Goal: Task Accomplishment & Management: Manage account settings

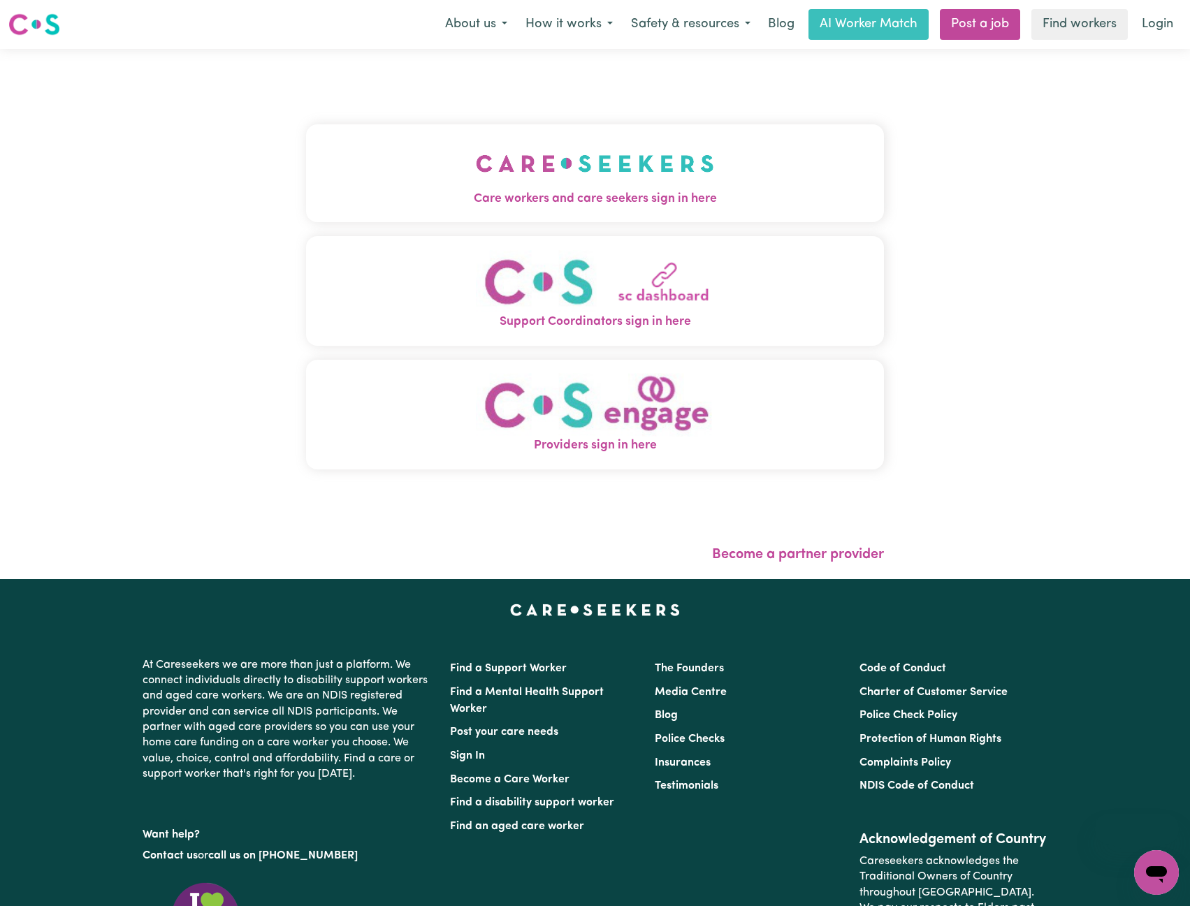
drag, startPoint x: 653, startPoint y: 160, endPoint x: 642, endPoint y: 173, distance: 16.8
click at [653, 159] on img "Care workers and care seekers sign in here" at bounding box center [595, 164] width 238 height 52
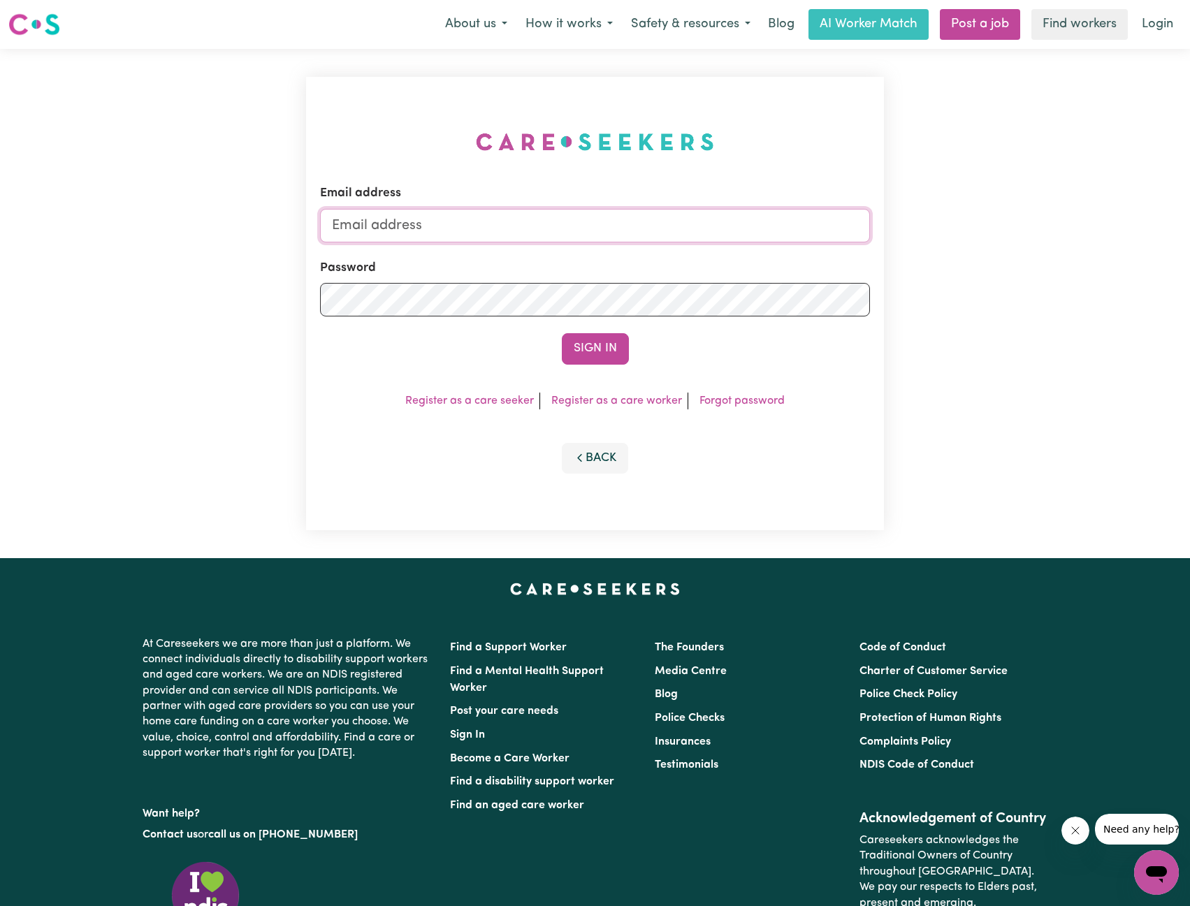
click at [534, 224] on input "Email address" at bounding box center [595, 226] width 551 height 34
drag, startPoint x: 405, startPoint y: 228, endPoint x: 705, endPoint y: 280, distance: 305.0
click at [773, 237] on input "[EMAIL_ADDRESS][PERSON_NAME][DOMAIN_NAME]" at bounding box center [595, 226] width 551 height 34
type input "[EMAIL_ADDRESS][DOMAIN_NAME]"
click at [580, 361] on button "Sign In" at bounding box center [595, 348] width 67 height 31
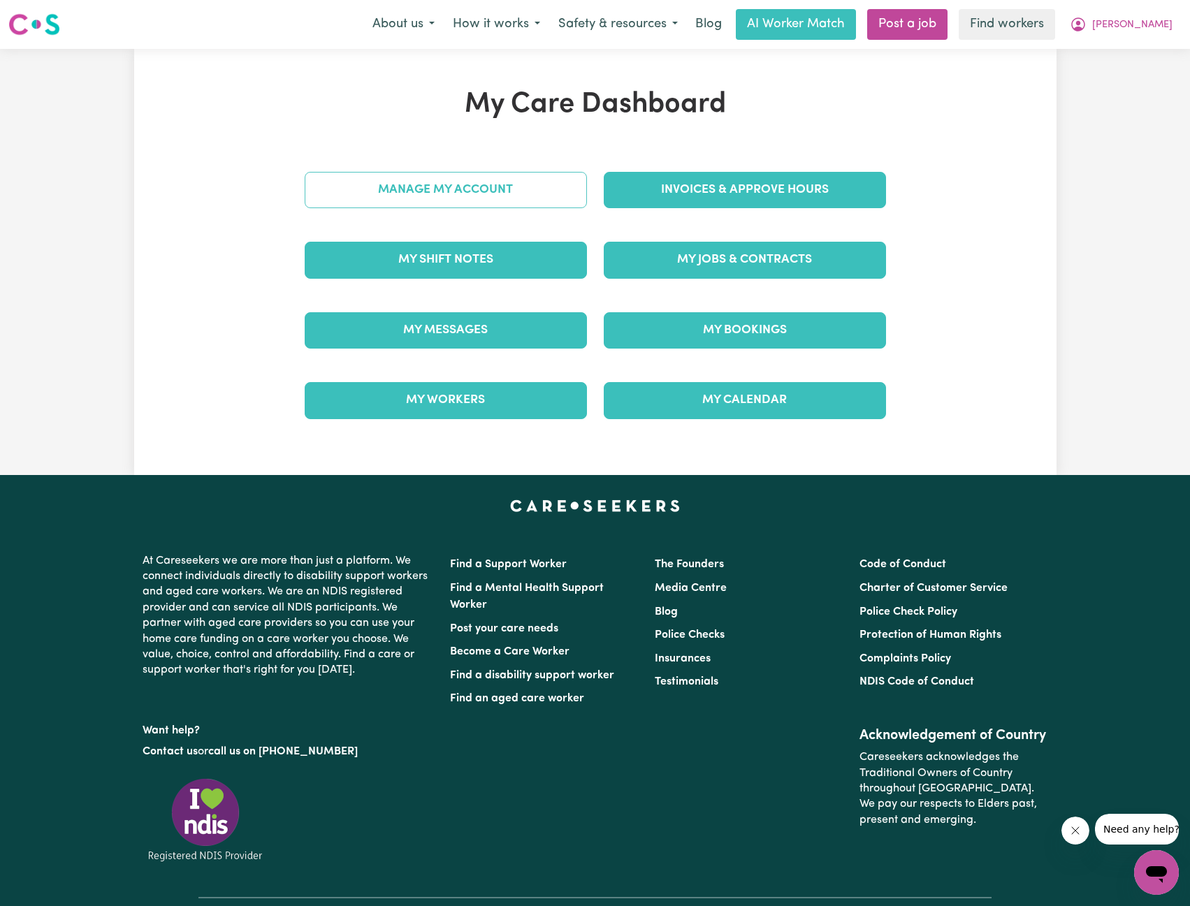
click at [480, 196] on link "Manage My Account" at bounding box center [446, 190] width 282 height 36
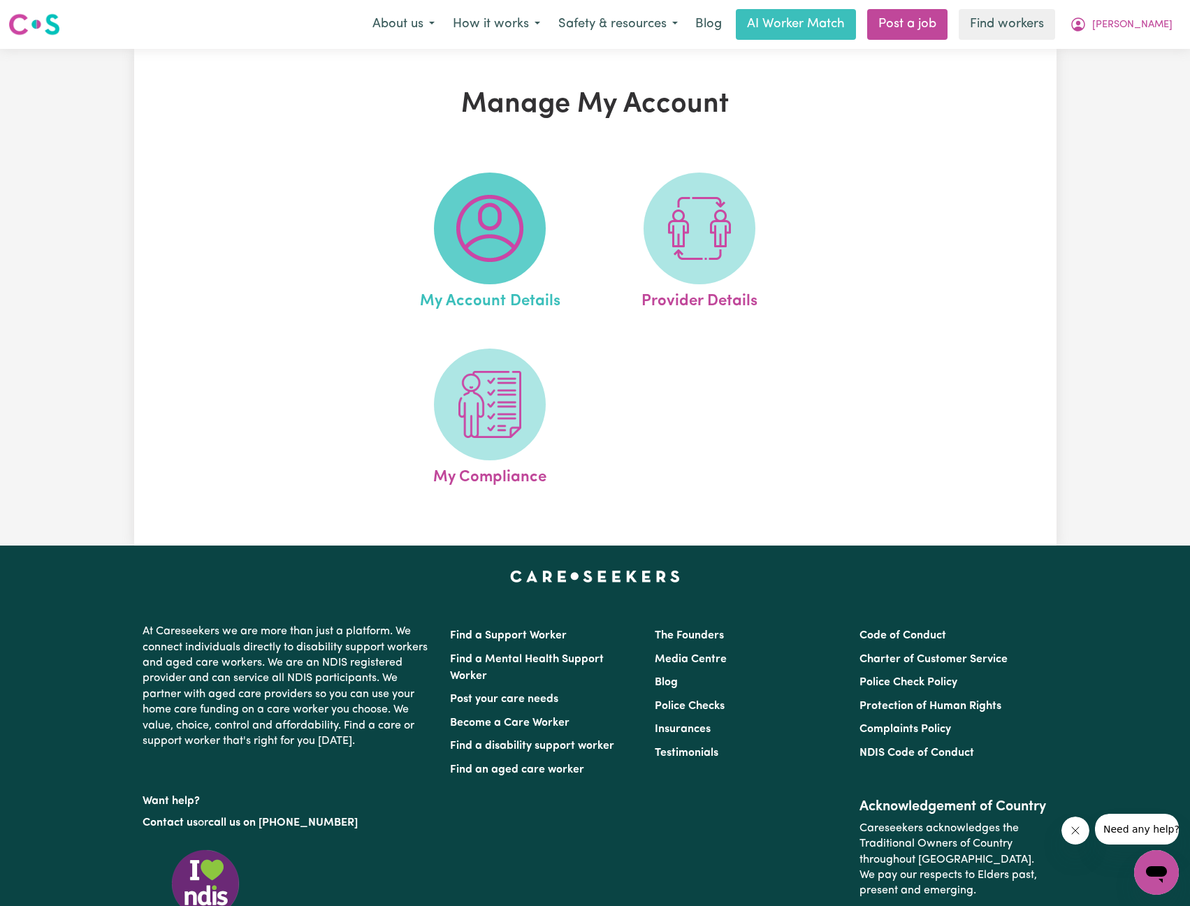
click at [516, 241] on img at bounding box center [489, 228] width 67 height 67
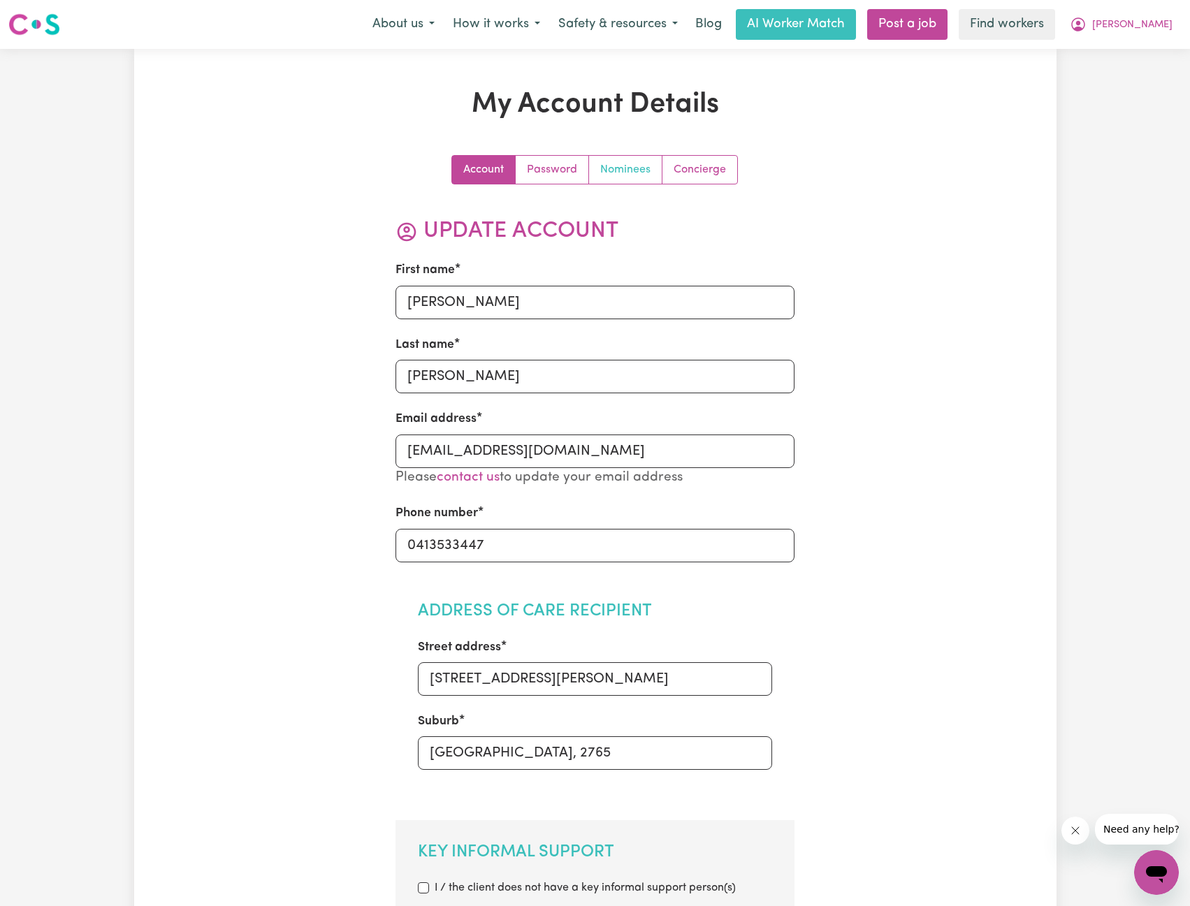
click at [622, 161] on link "Nominees" at bounding box center [625, 170] width 73 height 28
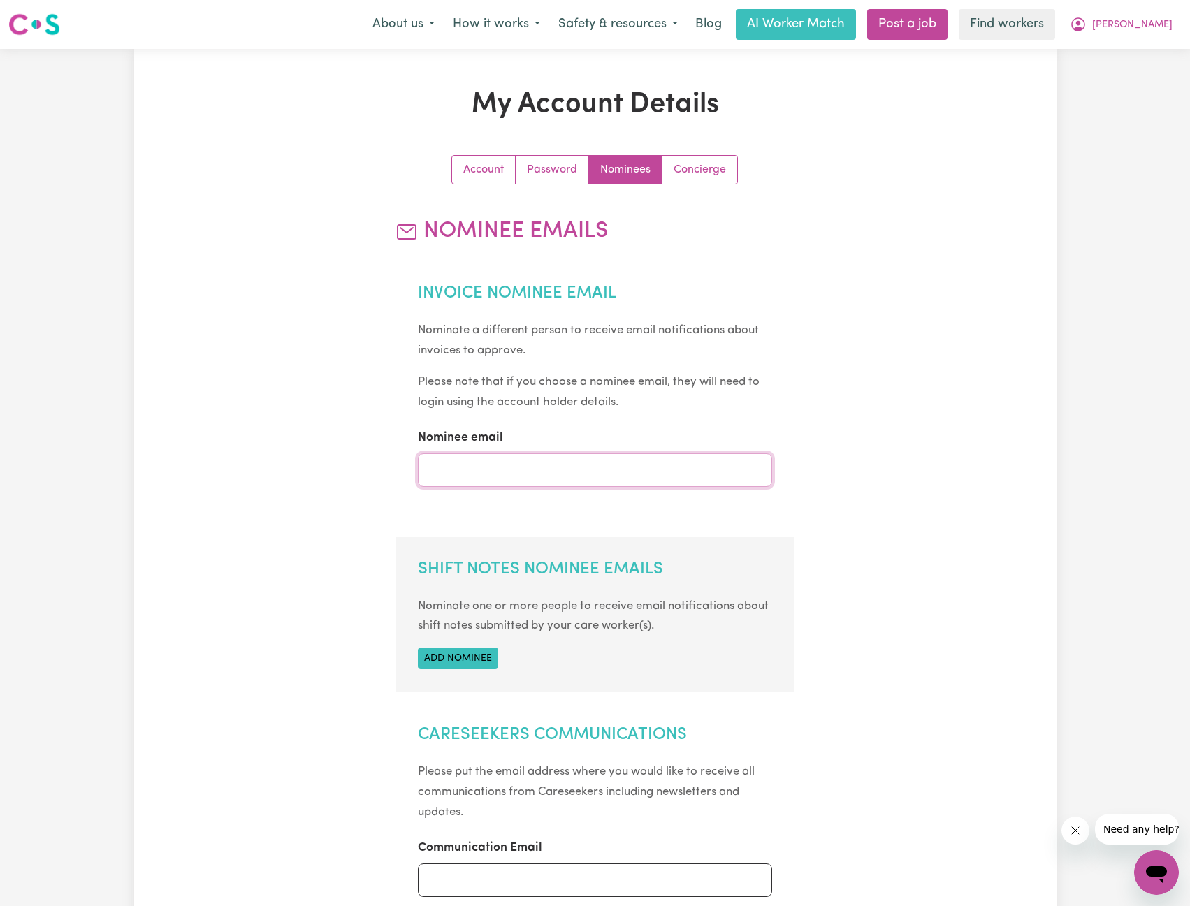
click at [467, 465] on input "Nominee email" at bounding box center [595, 470] width 354 height 34
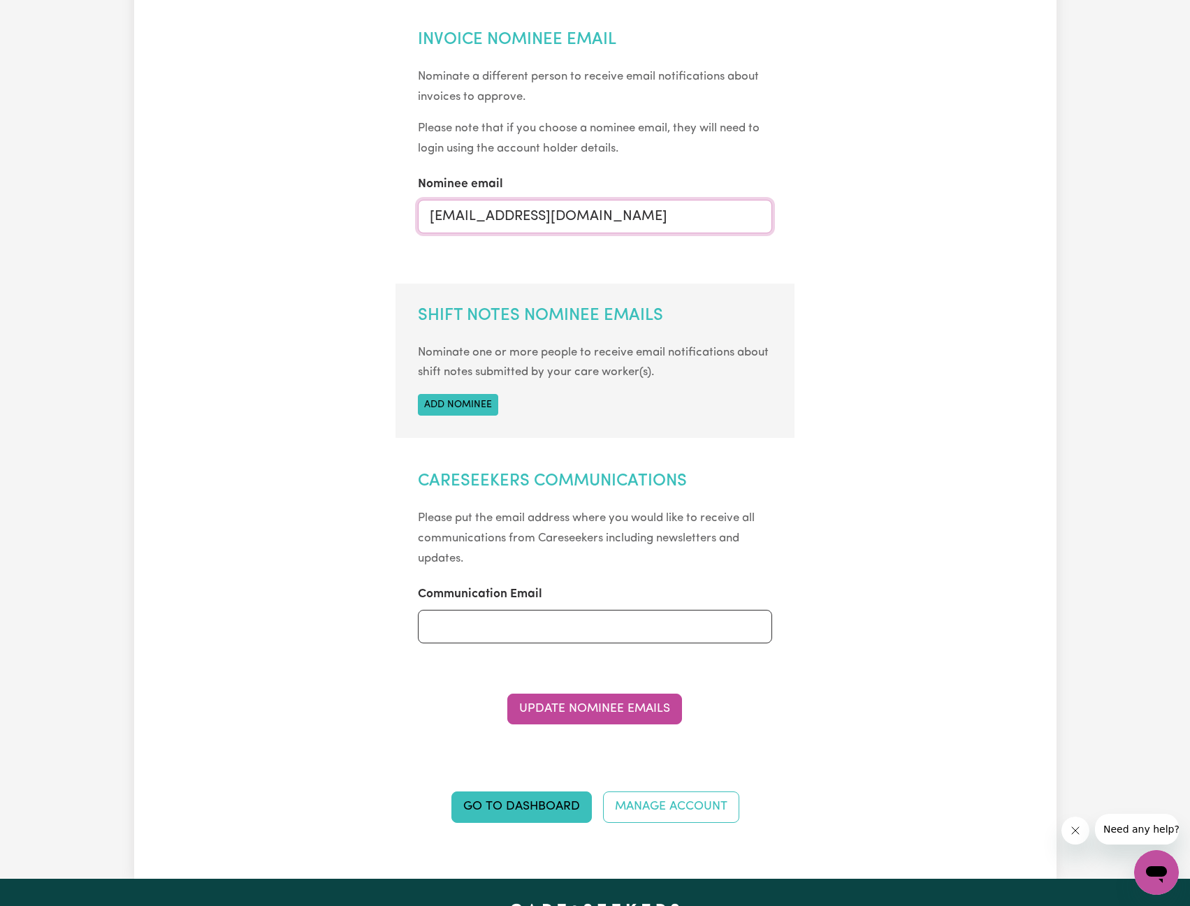
scroll to position [349, 0]
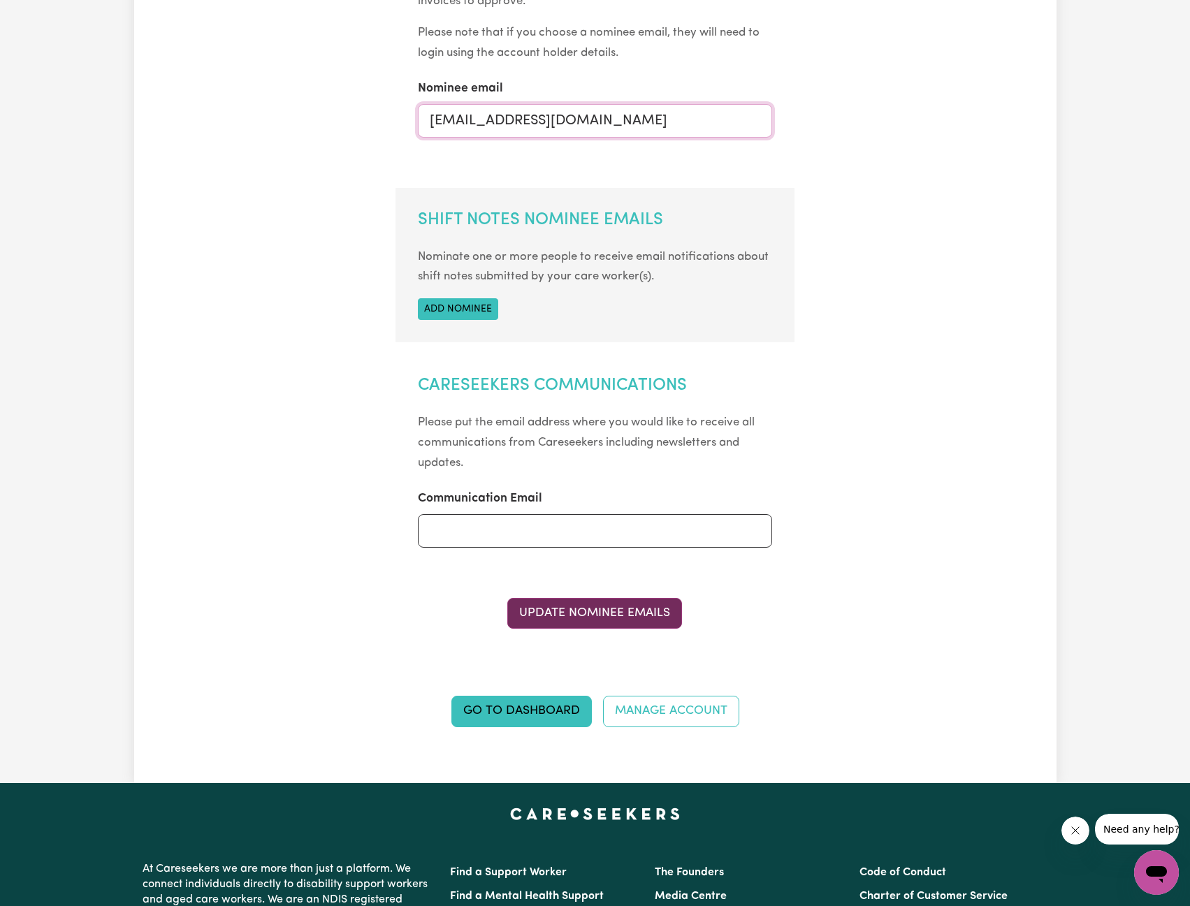
type input "[EMAIL_ADDRESS][DOMAIN_NAME]"
click at [598, 619] on button "Update Nominee Emails" at bounding box center [594, 613] width 175 height 31
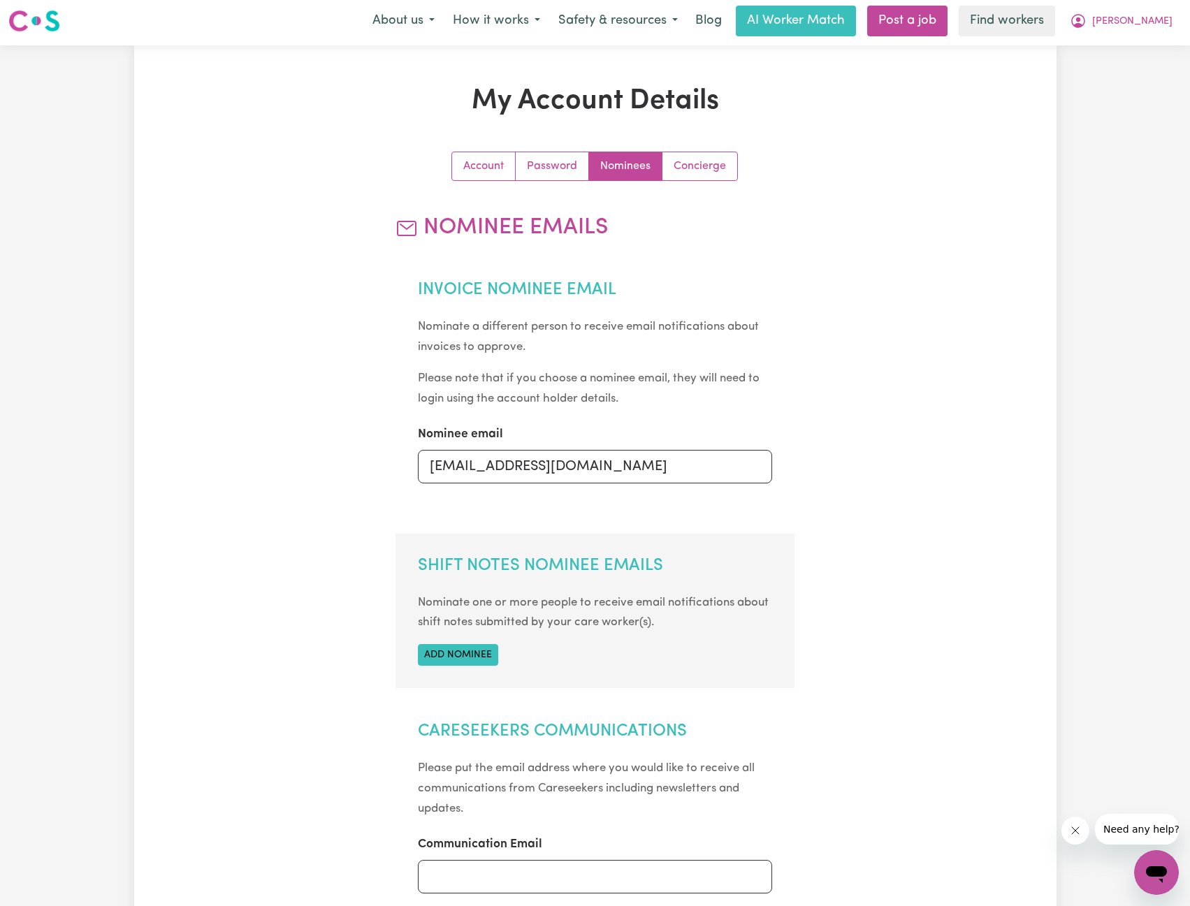
scroll to position [0, 0]
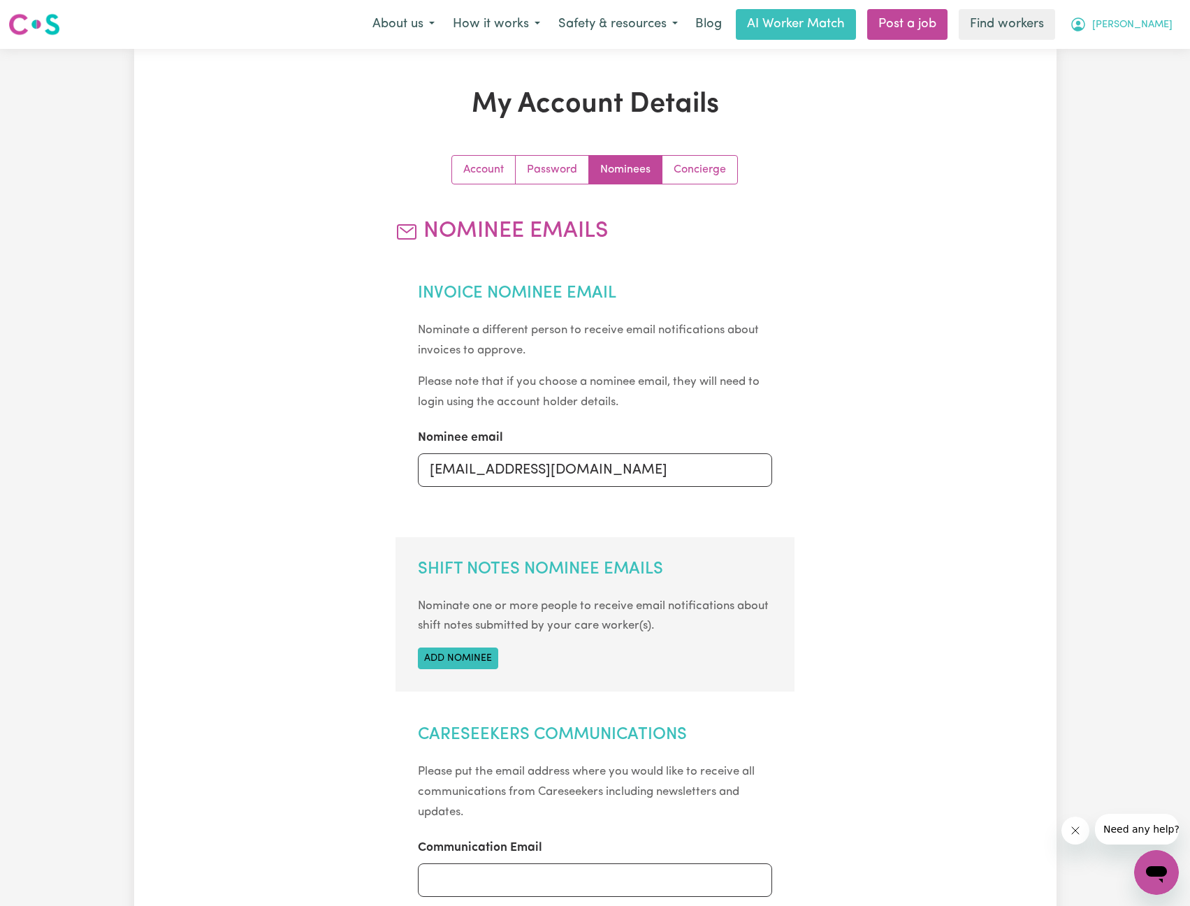
click at [1119, 27] on button "[PERSON_NAME]" at bounding box center [1121, 24] width 121 height 29
click at [1118, 88] on link "Logout" at bounding box center [1125, 80] width 110 height 27
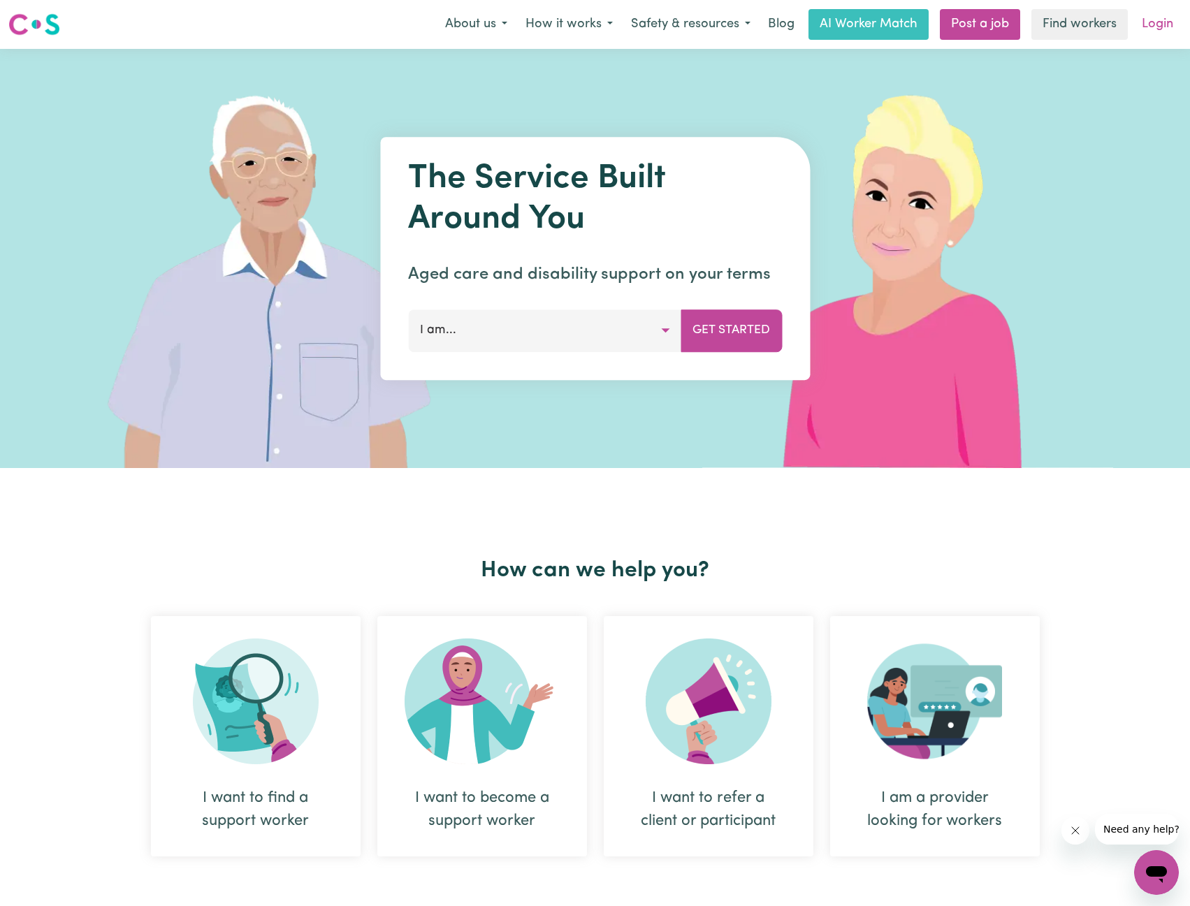
click at [1149, 17] on link "Login" at bounding box center [1157, 24] width 48 height 31
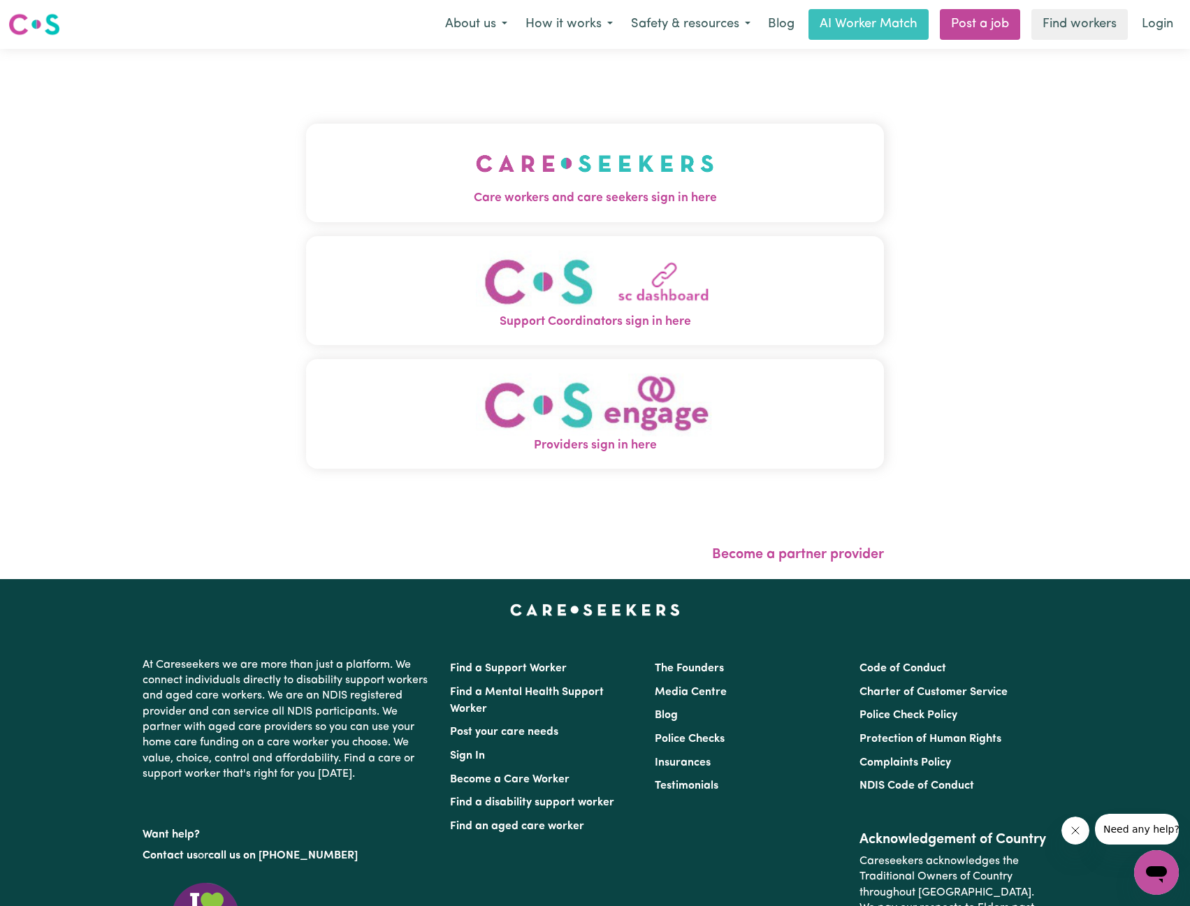
click at [476, 138] on img "Care workers and care seekers sign in here" at bounding box center [595, 164] width 238 height 52
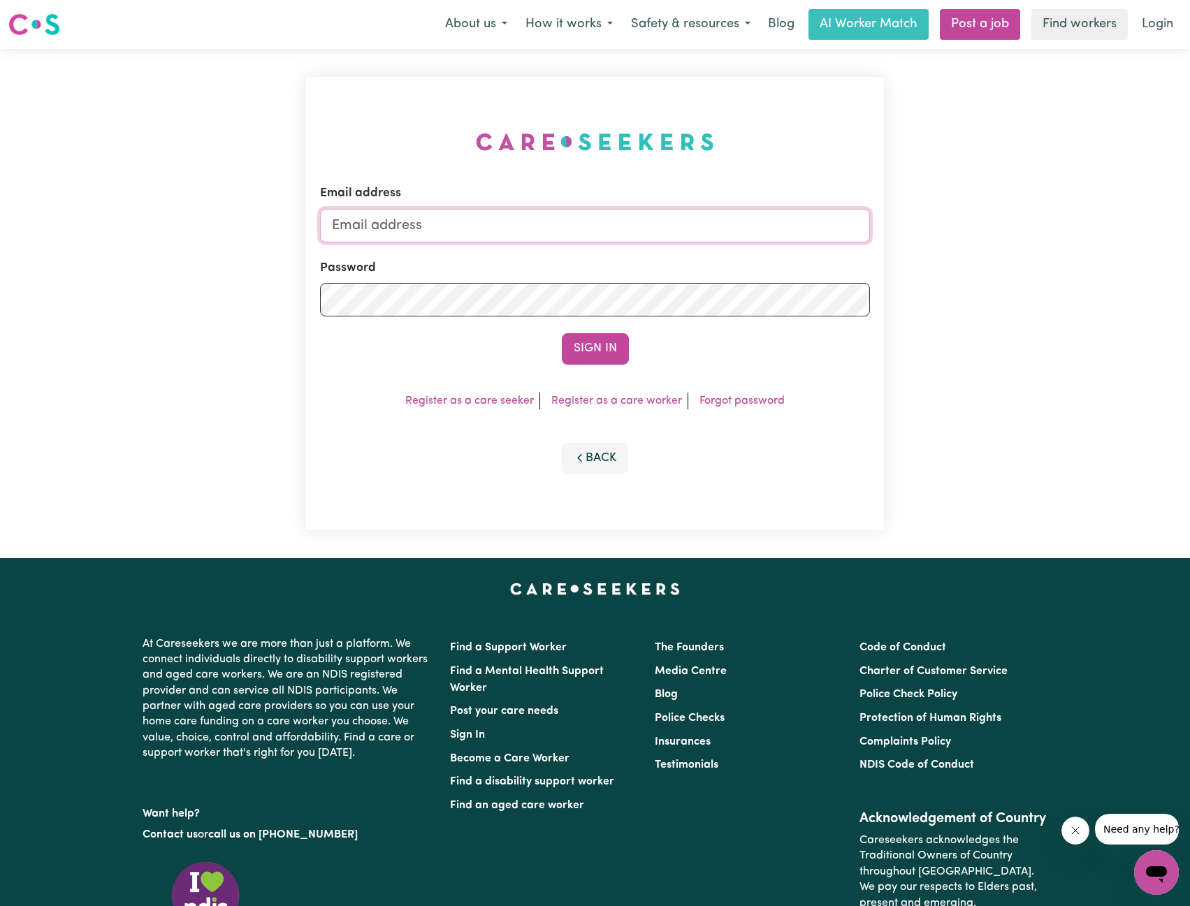
click at [512, 236] on input "Email address" at bounding box center [595, 226] width 551 height 34
drag, startPoint x: 405, startPoint y: 223, endPoint x: 752, endPoint y: 264, distance: 349.7
click at [785, 247] on form "Email address [EMAIL_ADDRESS][PERSON_NAME][DOMAIN_NAME] Password Sign In" at bounding box center [595, 274] width 551 height 180
type input "superuser~[EMAIL_ADDRESS][DOMAIN_NAME]"
click at [612, 337] on button "Sign In" at bounding box center [595, 348] width 67 height 31
